Goal: Find specific page/section: Find specific page/section

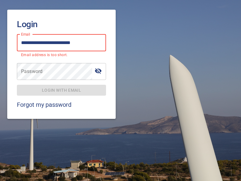
type input "**********"
click at [61, 86] on span "Login with email" at bounding box center [62, 90] width 80 height 8
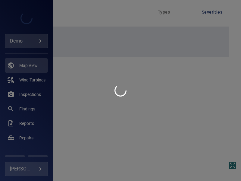
type input "****"
